Goal: Task Accomplishment & Management: Complete application form

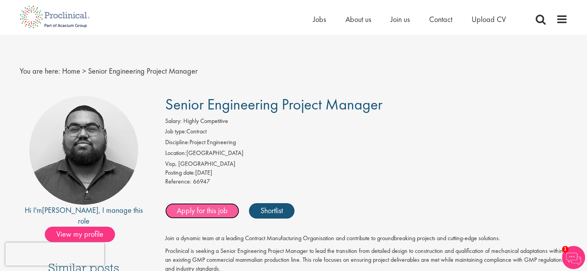
click at [199, 210] on link "Apply for this job" at bounding box center [202, 210] width 74 height 15
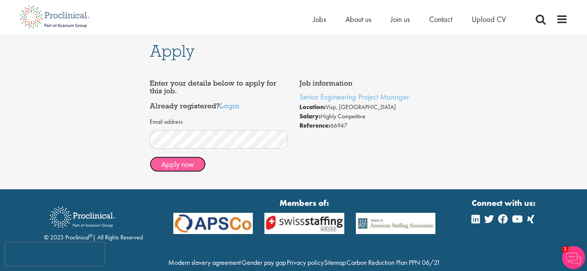
click at [181, 165] on button "Apply now" at bounding box center [178, 164] width 56 height 15
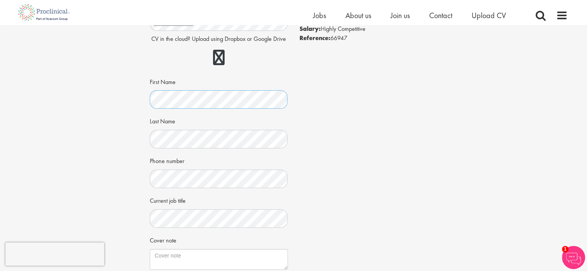
scroll to position [102, 0]
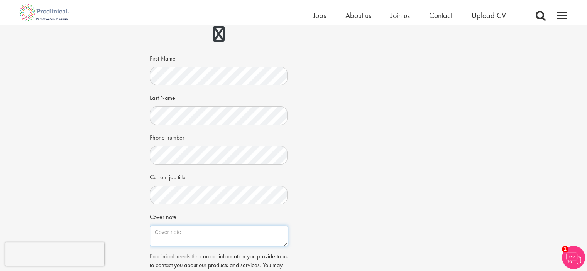
click at [159, 229] on textarea "Cover note" at bounding box center [219, 236] width 138 height 21
paste textarea "Dear Ladies and Gentlemen, my name is Peter Strgar, I am a mechanical engineer.…"
type textarea "Dear Ladies and Gentlemen, my name is Peter Strgar, I am a mechanical engineer.…"
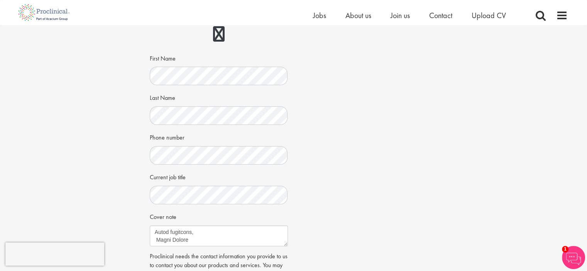
click at [332, 202] on div "Job information Senior Engineering Project Manager Location: Visp, Switzerland …" at bounding box center [294, 147] width 300 height 366
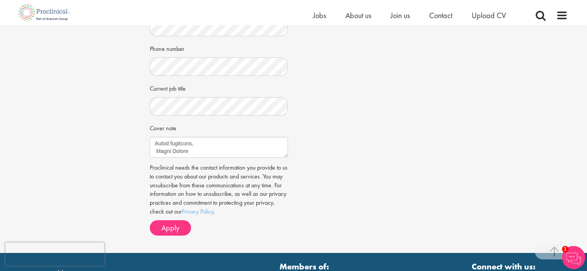
scroll to position [193, 0]
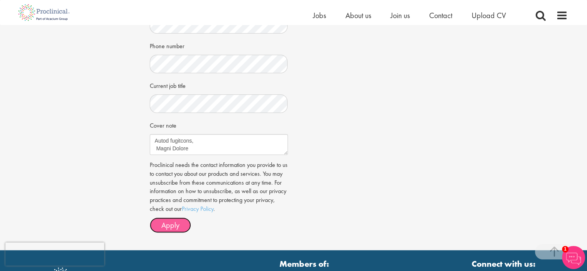
click at [174, 224] on span "Apply" at bounding box center [170, 225] width 18 height 10
click at [213, 210] on link "Privacy Policy" at bounding box center [198, 209] width 32 height 8
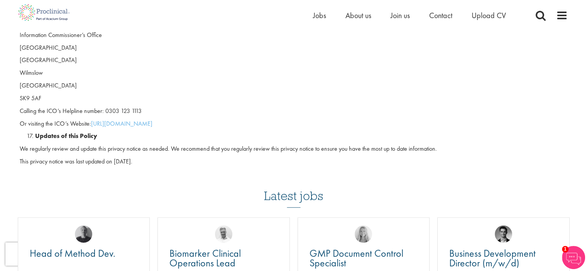
scroll to position [2087, 0]
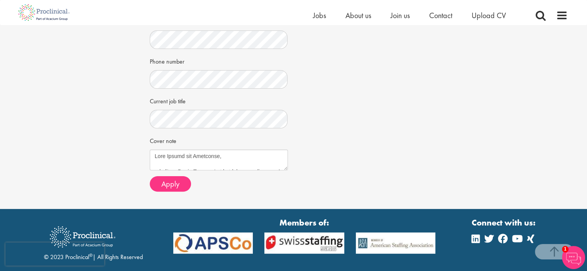
scroll to position [182, 0]
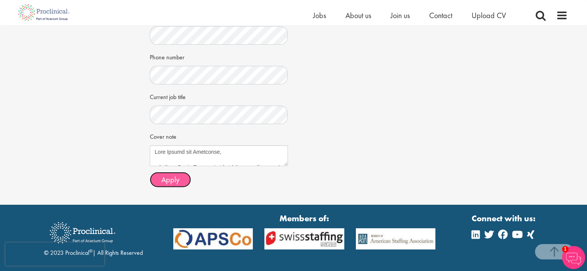
click at [172, 179] on span "Apply" at bounding box center [170, 180] width 18 height 10
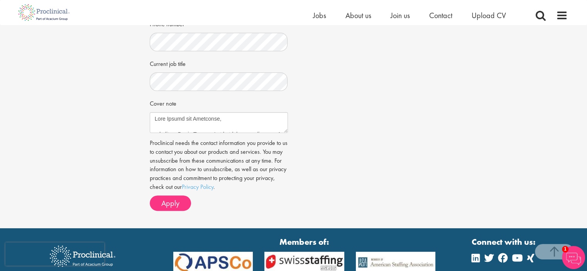
scroll to position [217, 0]
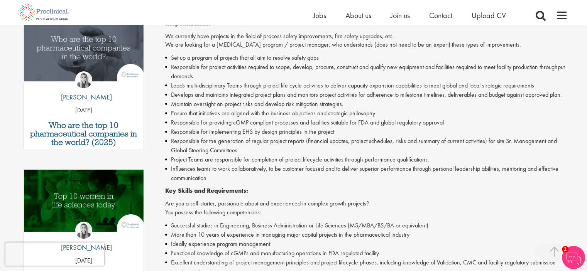
scroll to position [56, 0]
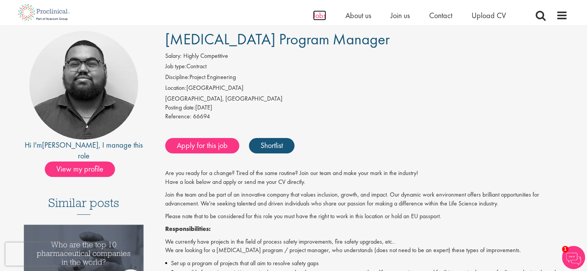
click at [317, 17] on span "Jobs" at bounding box center [319, 15] width 13 height 10
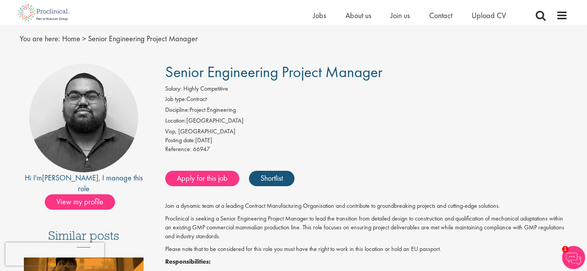
scroll to position [25, 0]
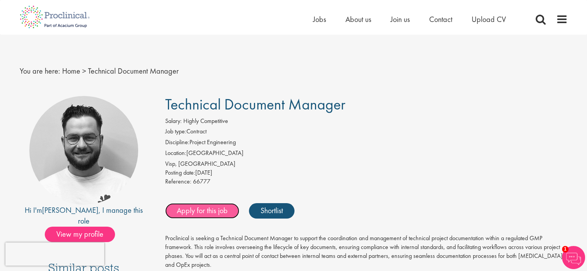
click at [194, 208] on link "Apply for this job" at bounding box center [202, 210] width 74 height 15
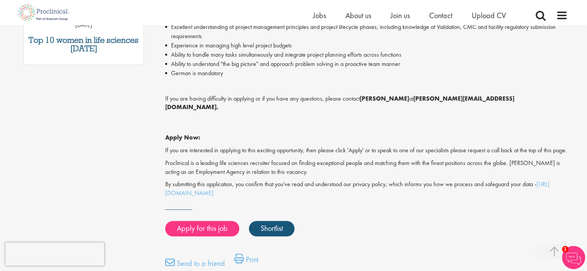
scroll to position [492, 0]
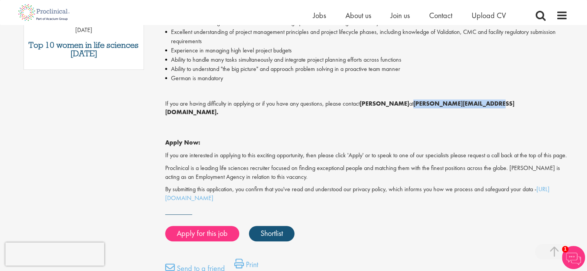
drag, startPoint x: 487, startPoint y: 105, endPoint x: 415, endPoint y: 105, distance: 72.2
click at [415, 105] on strong "[PERSON_NAME][EMAIL_ADDRESS][DOMAIN_NAME]." at bounding box center [339, 108] width 349 height 17
copy strong "a.bennett@proclinical.com"
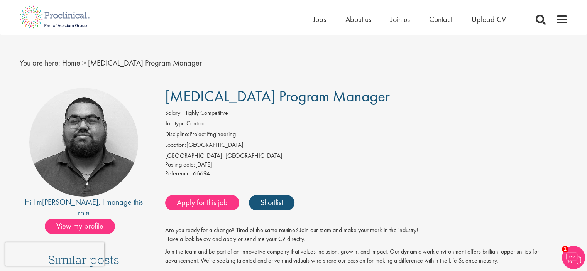
scroll to position [2, 0]
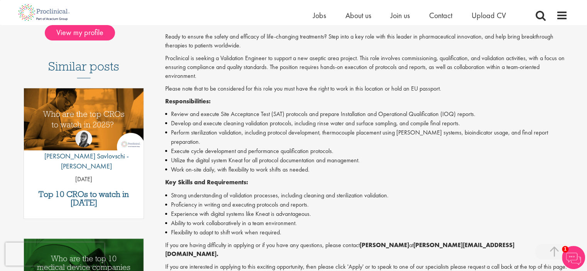
scroll to position [195, 0]
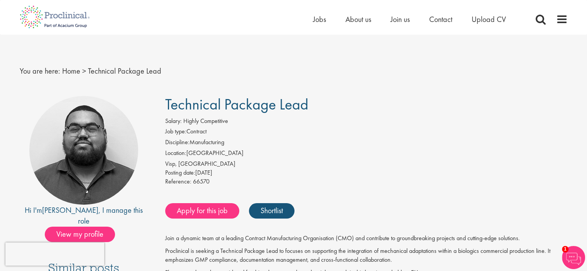
scroll to position [7, 0]
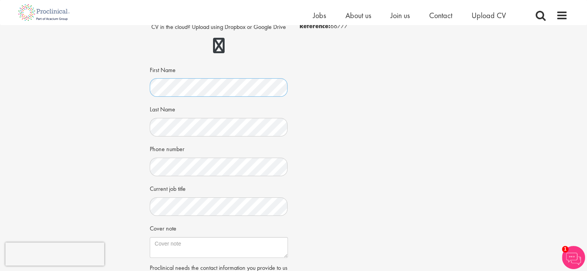
scroll to position [91, 0]
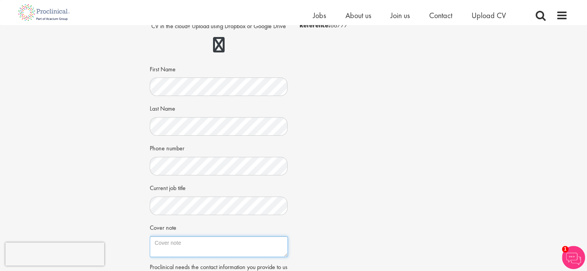
click at [184, 244] on textarea "Cover note" at bounding box center [219, 247] width 138 height 21
paste textarea "Dear [DEMOGRAPHIC_DATA] and Gentlemen, my name is [PERSON_NAME], I am a mechani…"
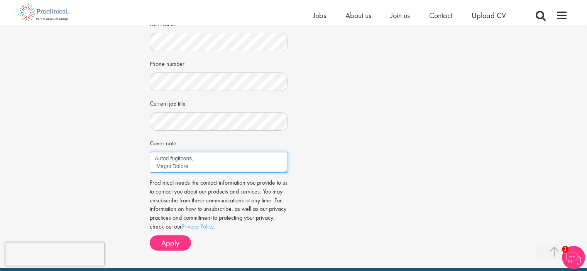
scroll to position [190, 0]
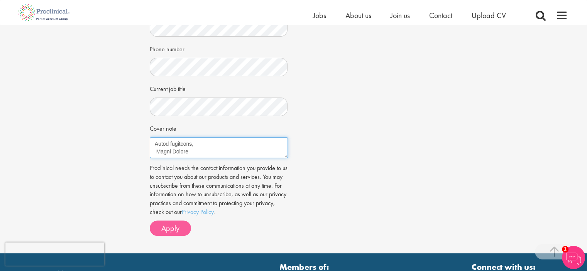
type textarea "Dear [DEMOGRAPHIC_DATA] and Gentlemen, my name is [PERSON_NAME], I am a mechani…"
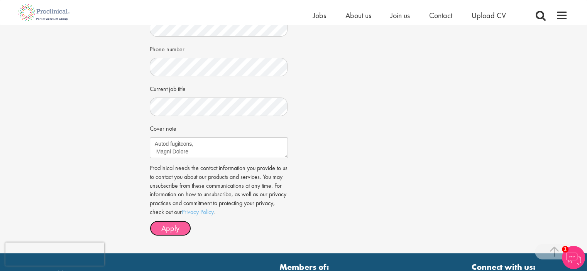
click at [165, 227] on span "Apply" at bounding box center [170, 228] width 18 height 10
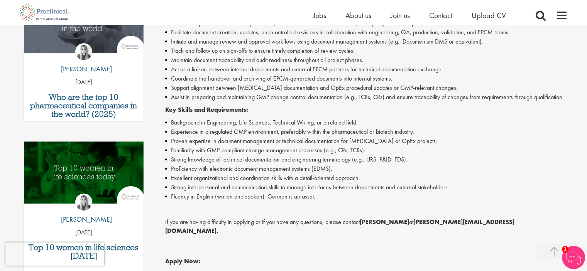
scroll to position [321, 0]
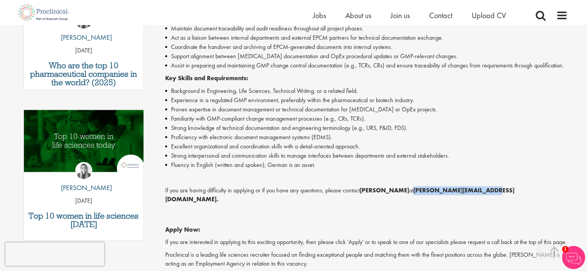
drag, startPoint x: 483, startPoint y: 191, endPoint x: 411, endPoint y: 193, distance: 72.2
click at [411, 193] on strong "[PERSON_NAME][EMAIL_ADDRESS][DOMAIN_NAME]." at bounding box center [339, 194] width 349 height 17
copy strong "[PERSON_NAME][EMAIL_ADDRESS][DOMAIN_NAME]"
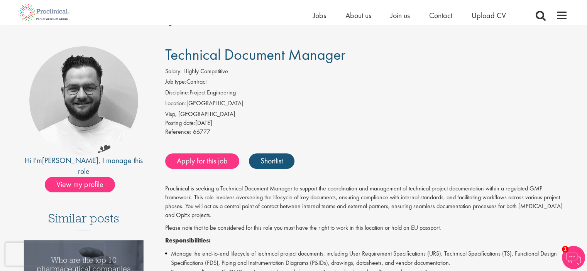
scroll to position [32, 0]
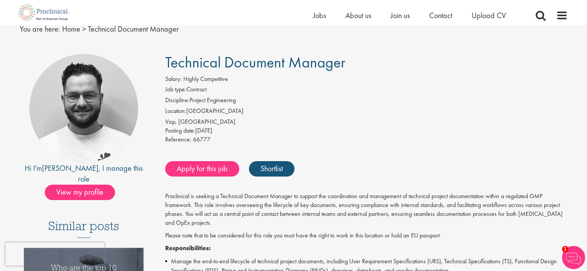
drag, startPoint x: 349, startPoint y: 62, endPoint x: 165, endPoint y: 61, distance: 184.1
click at [165, 61] on h1 "Technical Document Manager" at bounding box center [366, 62] width 403 height 17
copy span "Technical Document Manager"
